Goal: Task Accomplishment & Management: Manage account settings

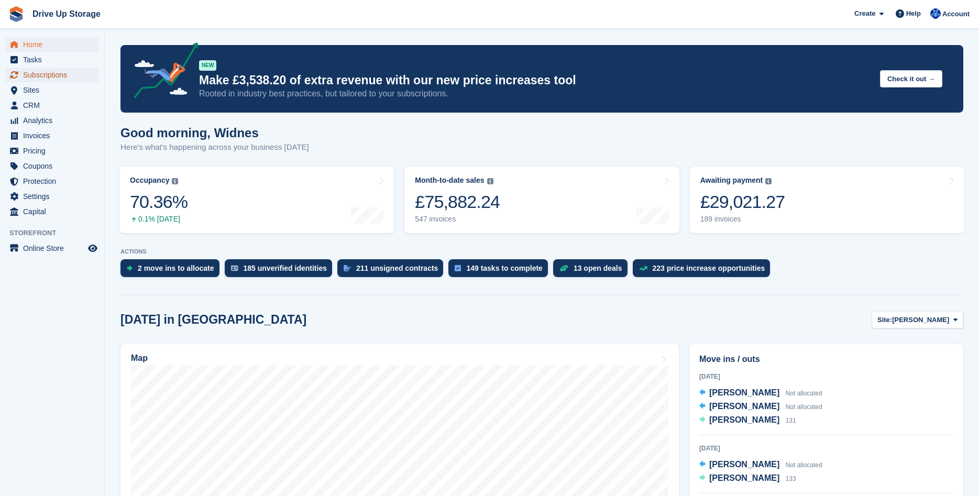
click at [47, 78] on span "Subscriptions" at bounding box center [54, 75] width 63 height 15
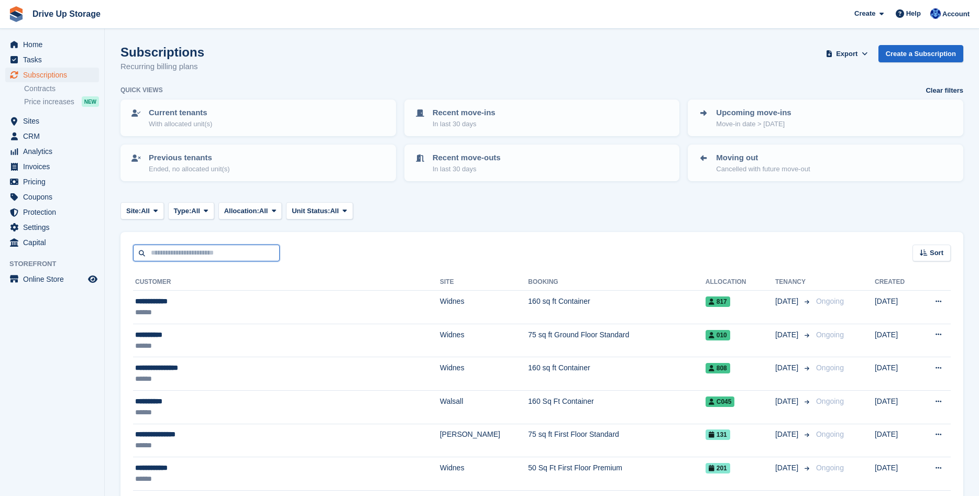
click at [204, 250] on input "text" at bounding box center [206, 253] width 147 height 17
type input "********"
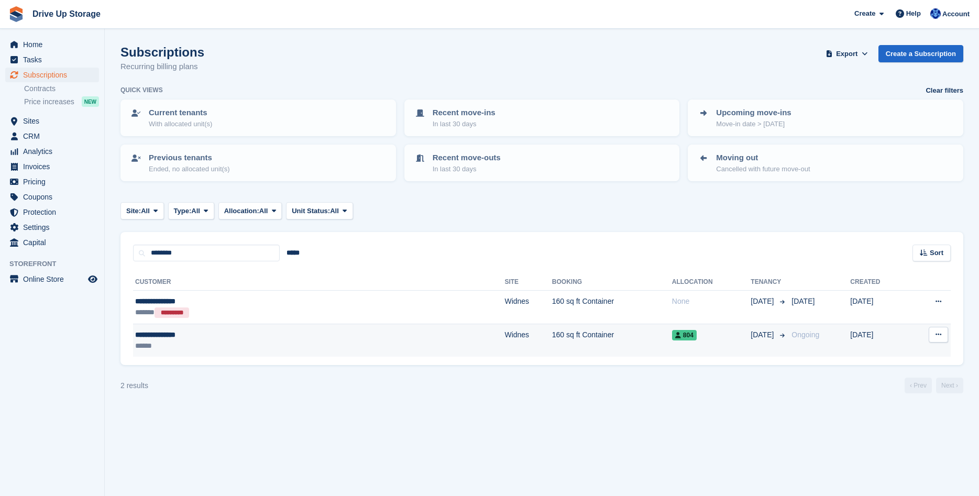
click at [552, 348] on td "160 sq ft Container" at bounding box center [612, 340] width 120 height 33
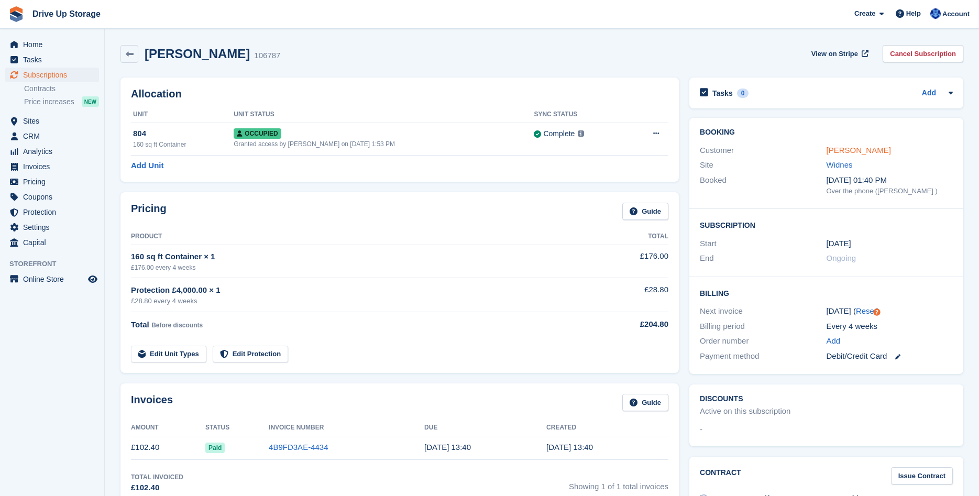
click at [854, 154] on link "Joseph Molyneux" at bounding box center [859, 150] width 64 height 9
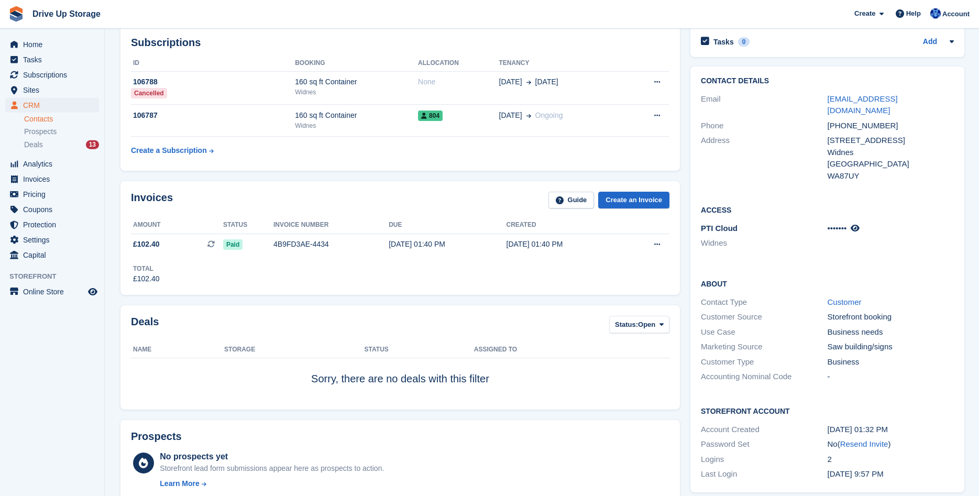
scroll to position [107, 0]
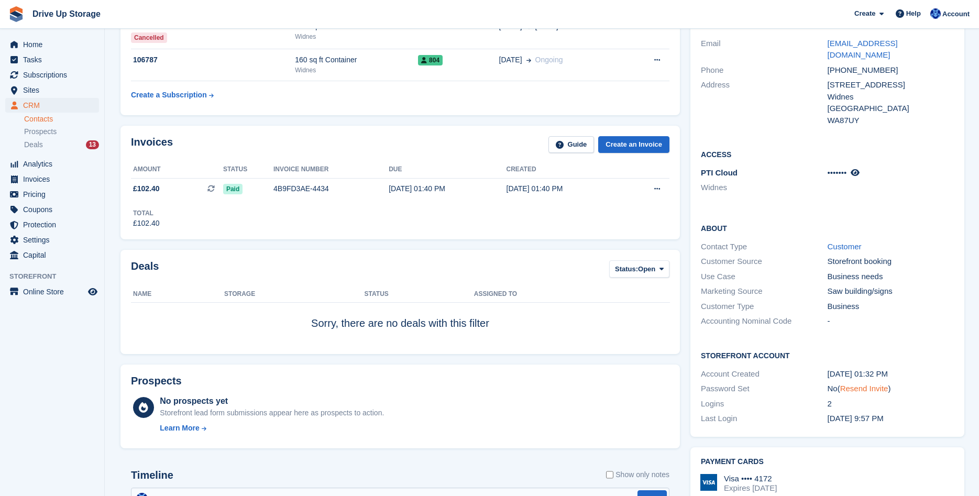
click at [861, 384] on link "Resend Invite" at bounding box center [865, 388] width 48 height 9
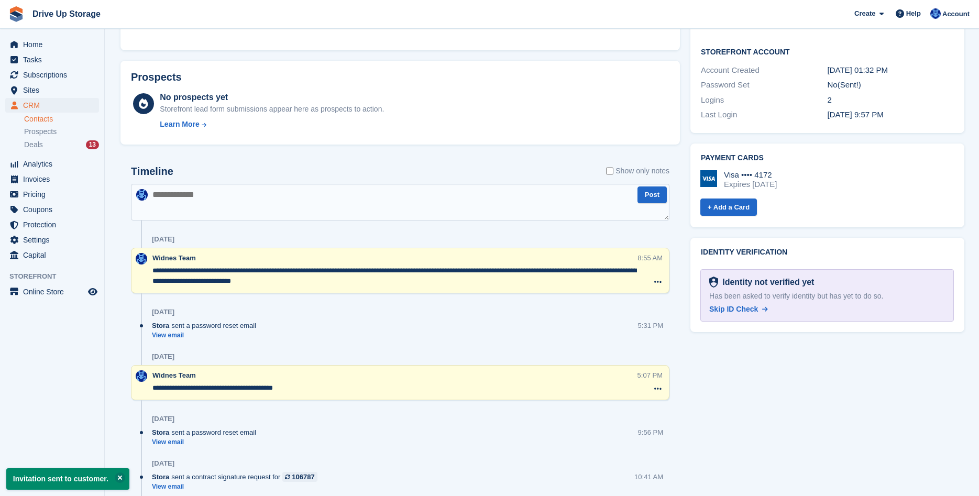
scroll to position [428, 0]
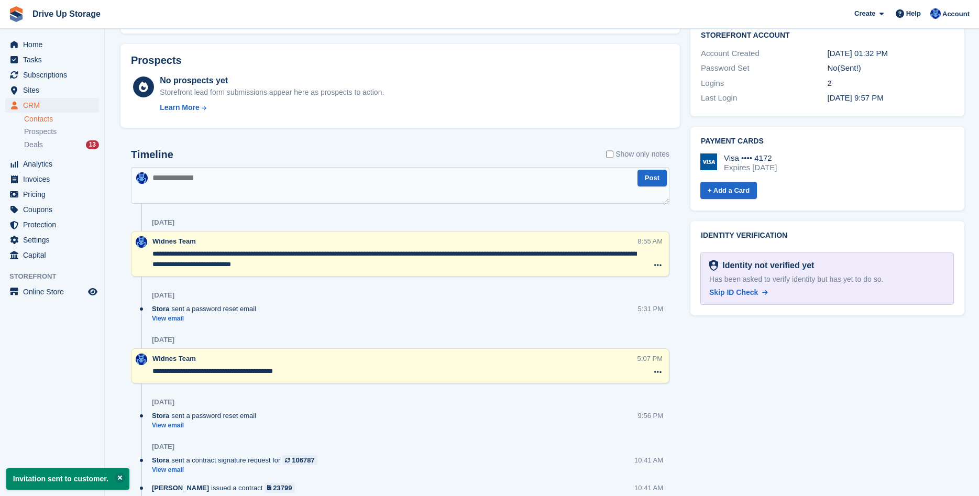
click at [338, 185] on textarea at bounding box center [400, 185] width 539 height 37
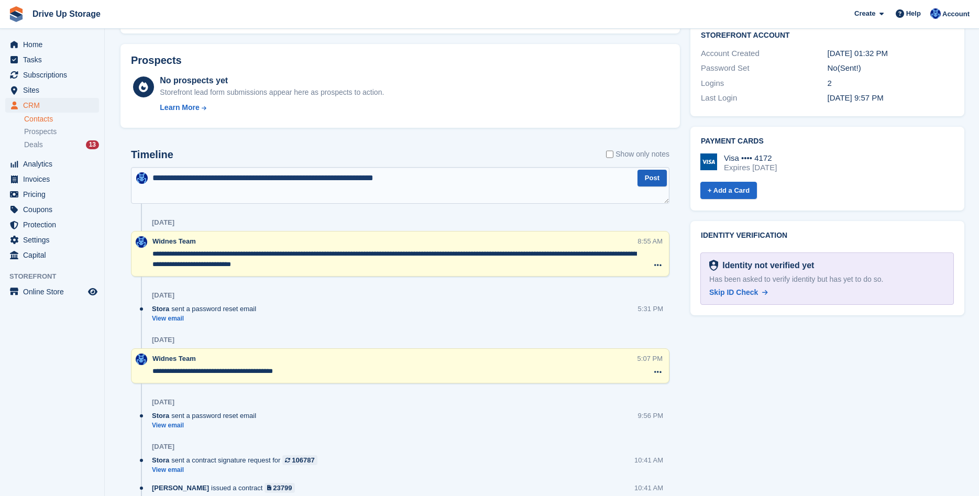
type textarea "**********"
click at [643, 179] on button "Post" at bounding box center [652, 178] width 29 height 17
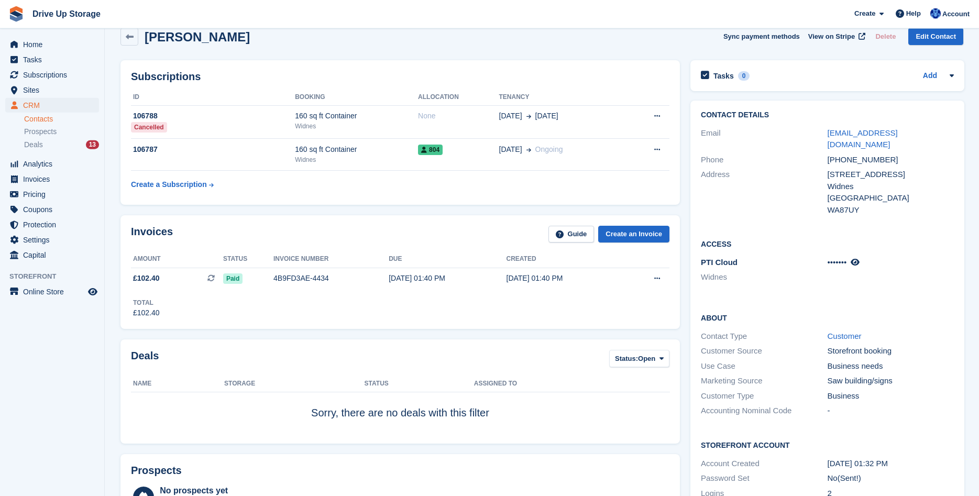
scroll to position [0, 0]
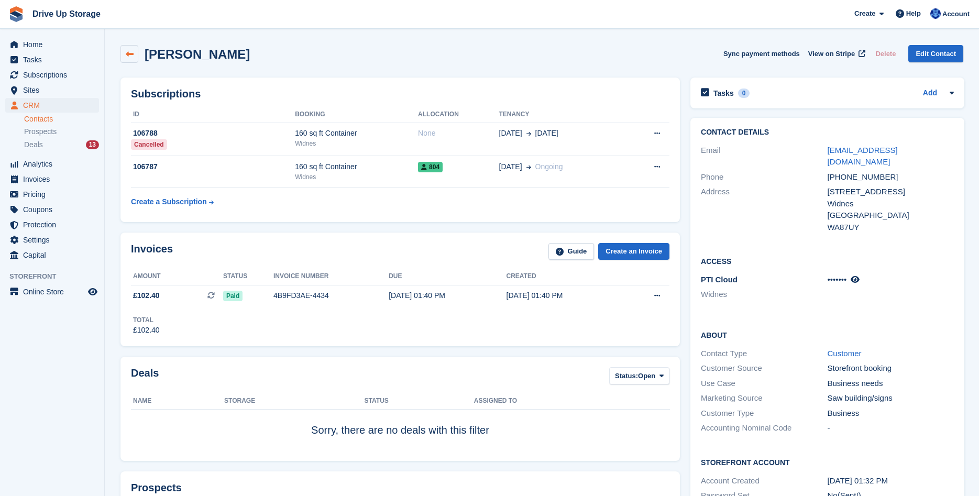
click at [134, 47] on link at bounding box center [130, 54] width 18 height 18
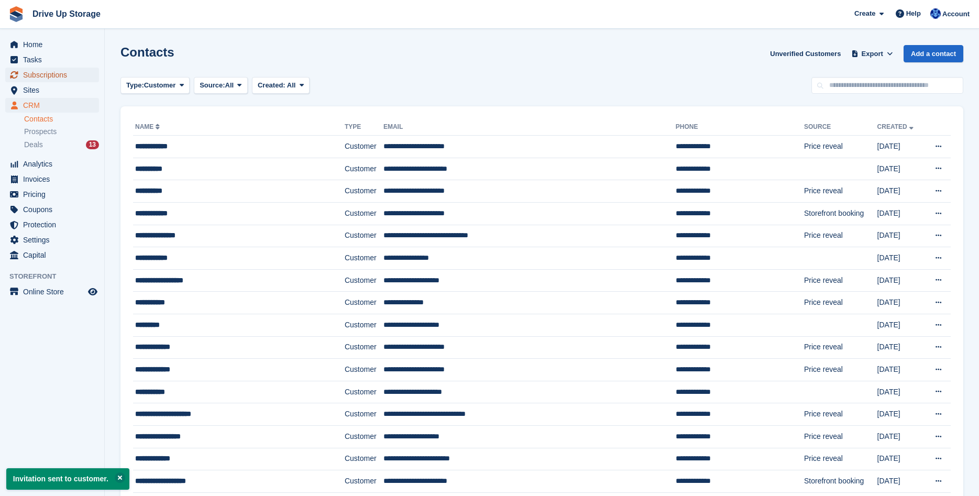
click at [67, 77] on span "Subscriptions" at bounding box center [54, 75] width 63 height 15
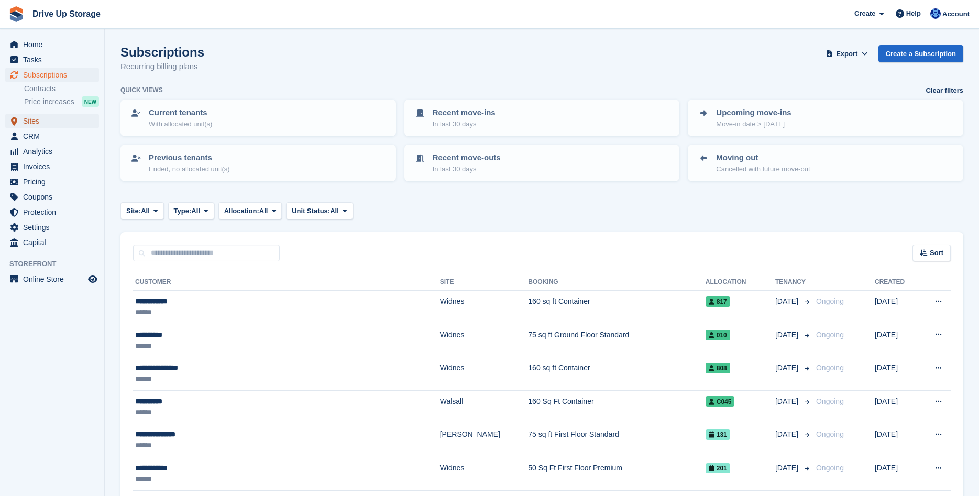
click at [56, 124] on span "Sites" at bounding box center [54, 121] width 63 height 15
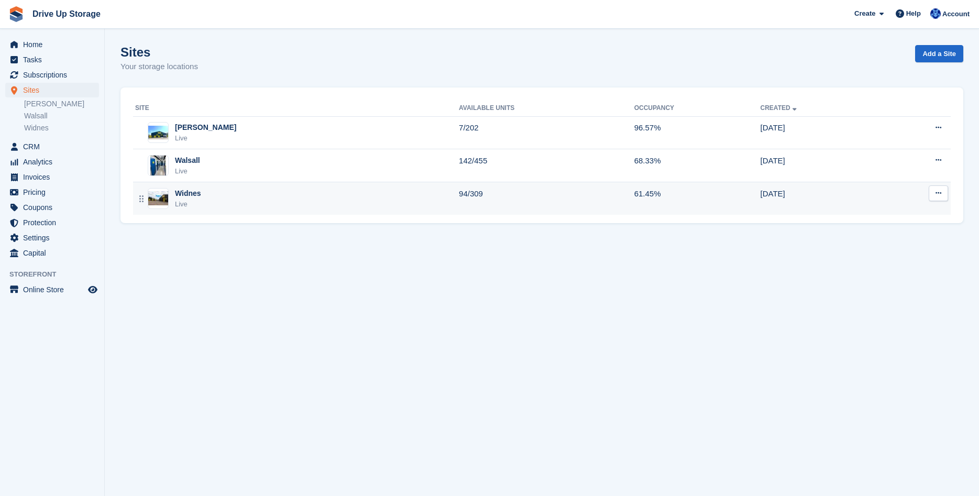
click at [383, 202] on div "Widnes Live" at bounding box center [297, 198] width 324 height 21
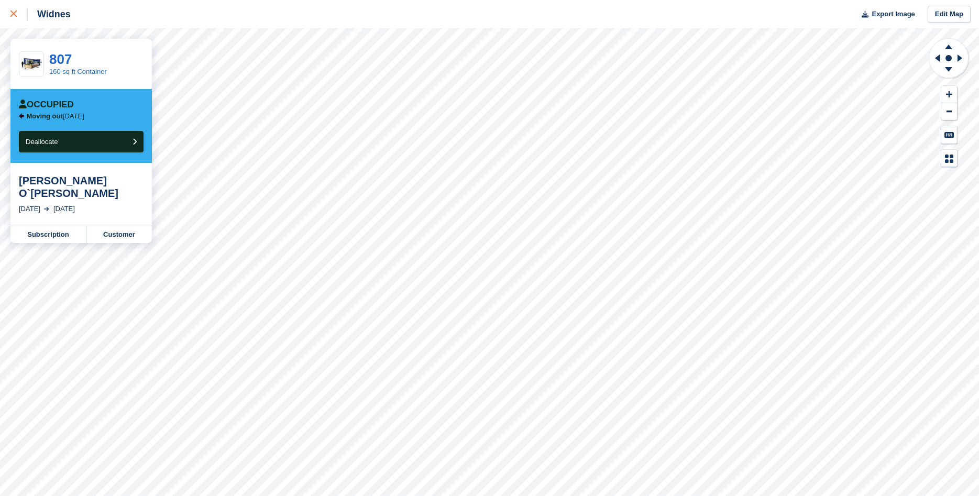
click at [13, 15] on icon at bounding box center [13, 13] width 6 height 6
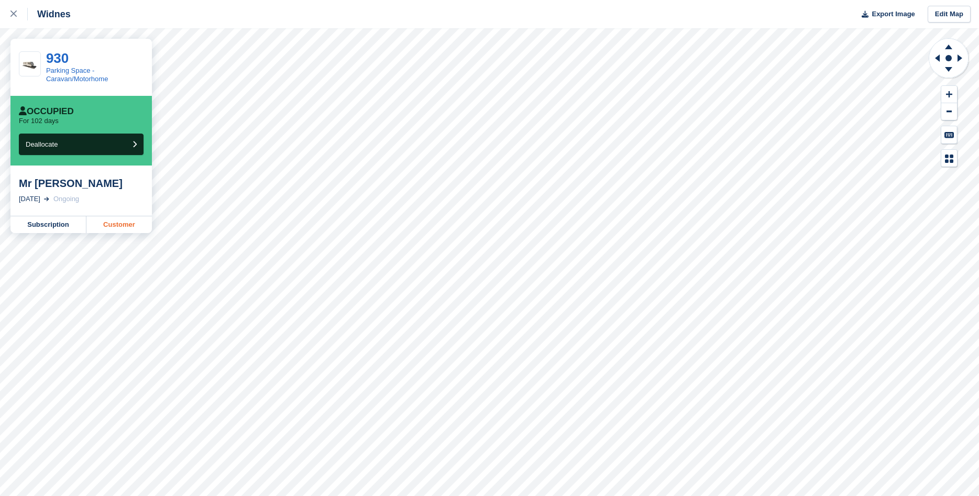
click at [123, 228] on link "Customer" at bounding box center [119, 224] width 66 height 17
click at [19, 19] on div at bounding box center [18, 14] width 17 height 13
